Goal: Task Accomplishment & Management: Complete application form

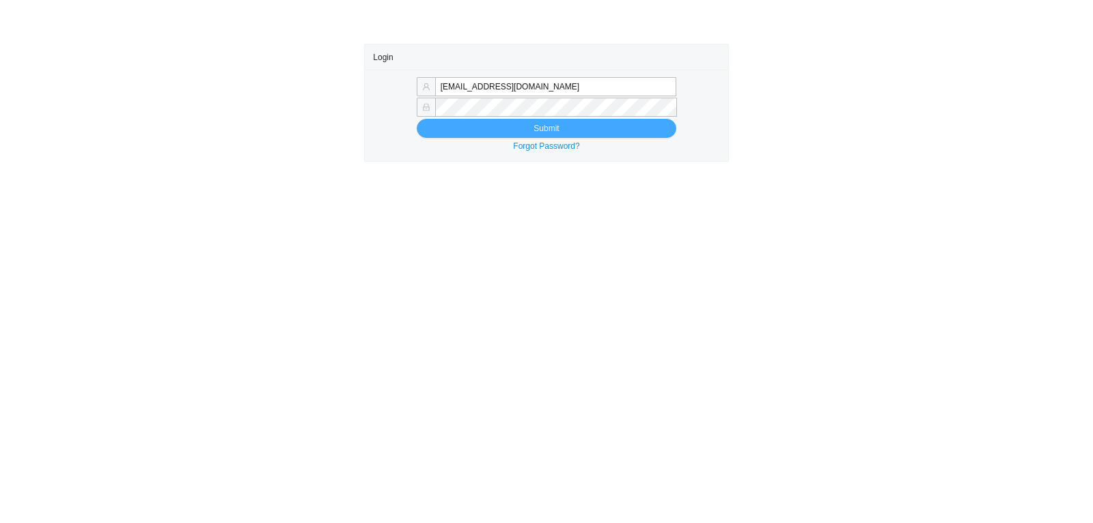
type input "rikki@qualitybath.com"
click at [582, 131] on button "Submit" at bounding box center [547, 128] width 260 height 19
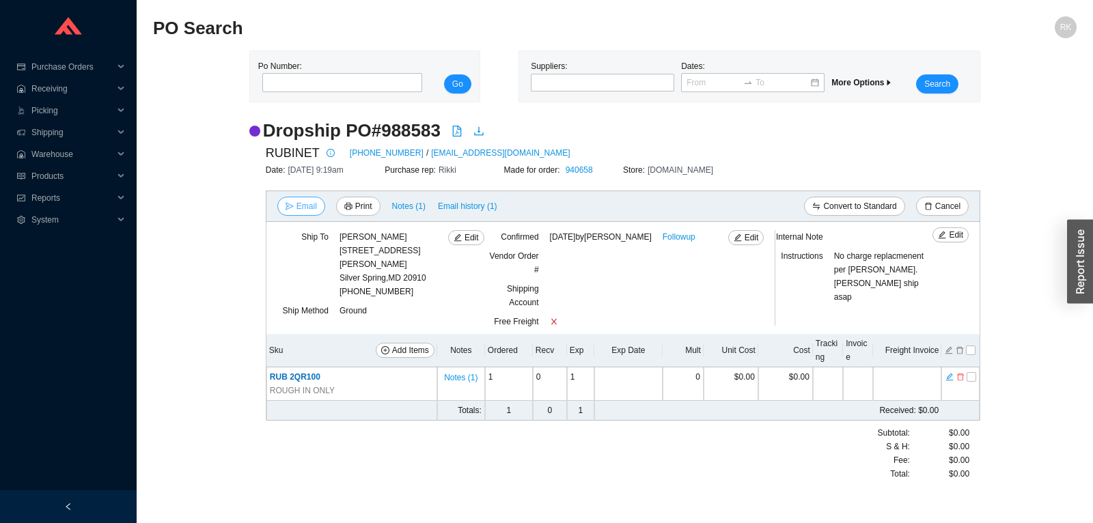
click at [299, 207] on span "Email" at bounding box center [306, 206] width 20 height 14
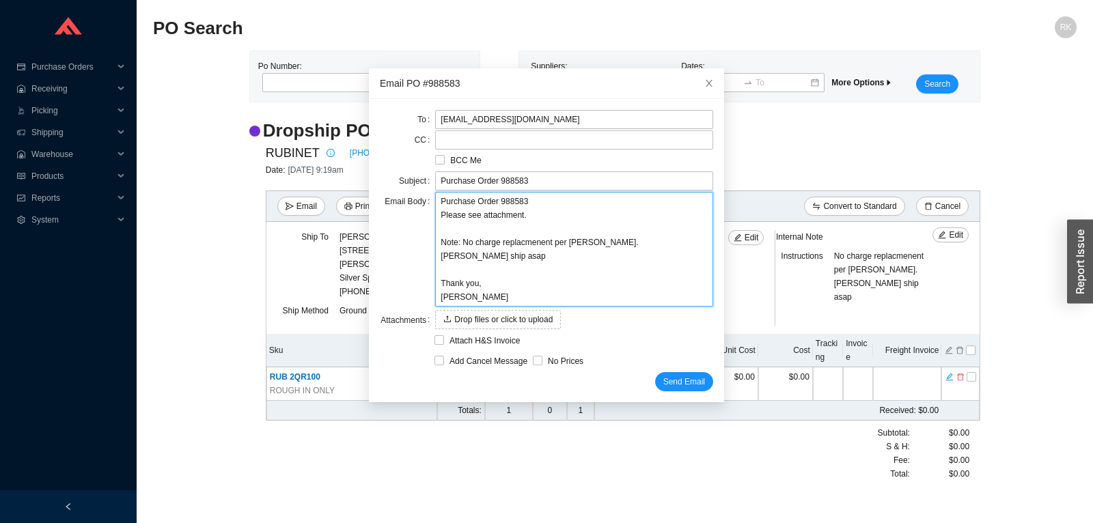
click at [656, 241] on textarea "Purchase Order 988583 Please see attachment. Note: No charge replacmenent per […" at bounding box center [574, 249] width 278 height 115
type textarea "Purchase Order 988583 Please see attachment. Note: No charge replacmenent per […"
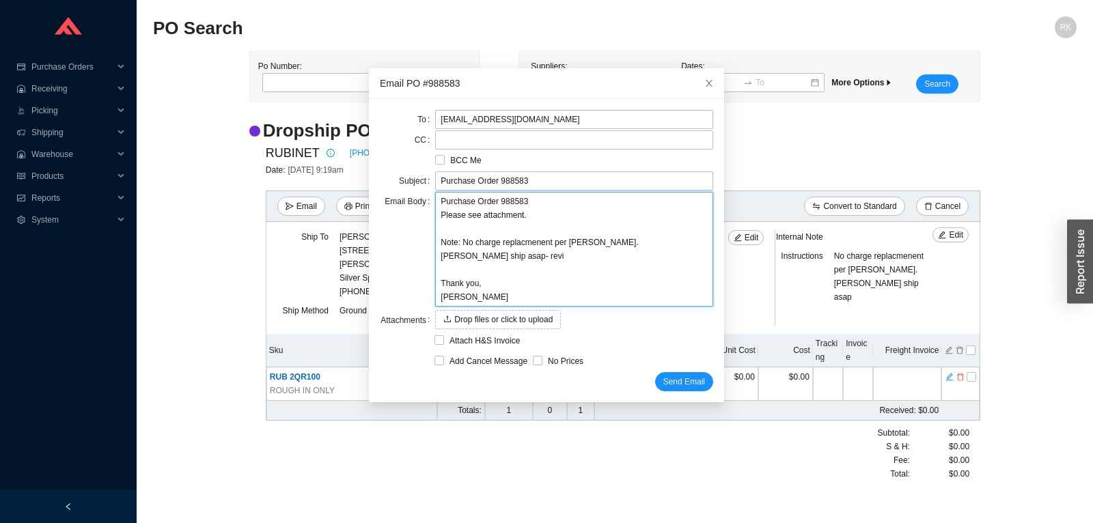
type textarea "Purchase Order 988583 Please see attachment. Note: No charge replacmenent per […"
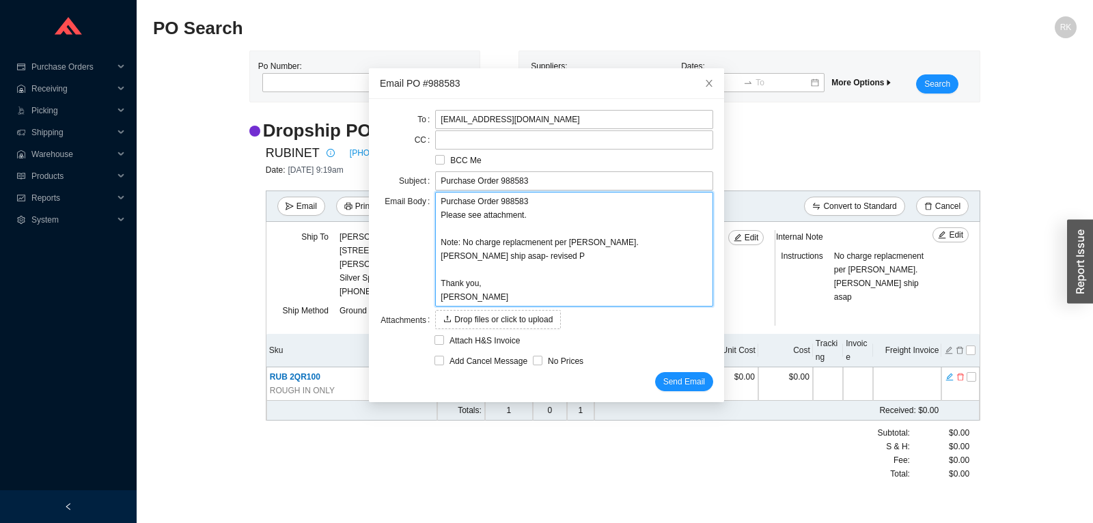
type textarea "Purchase Order 988583 Please see attachment. Note: No charge replacmenent per […"
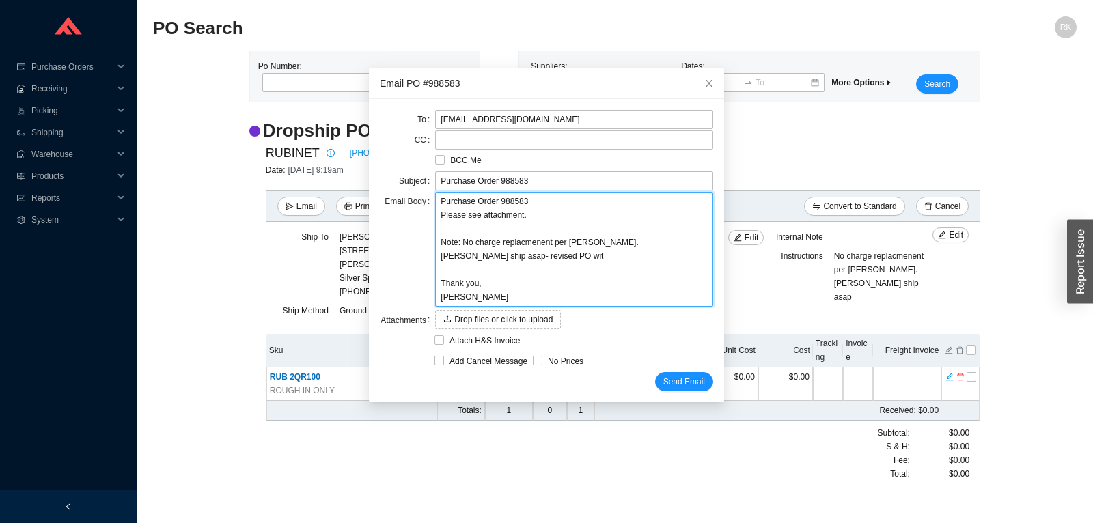
type textarea "Purchase Order 988583 Please see attachment. Note: No charge replacmenent per […"
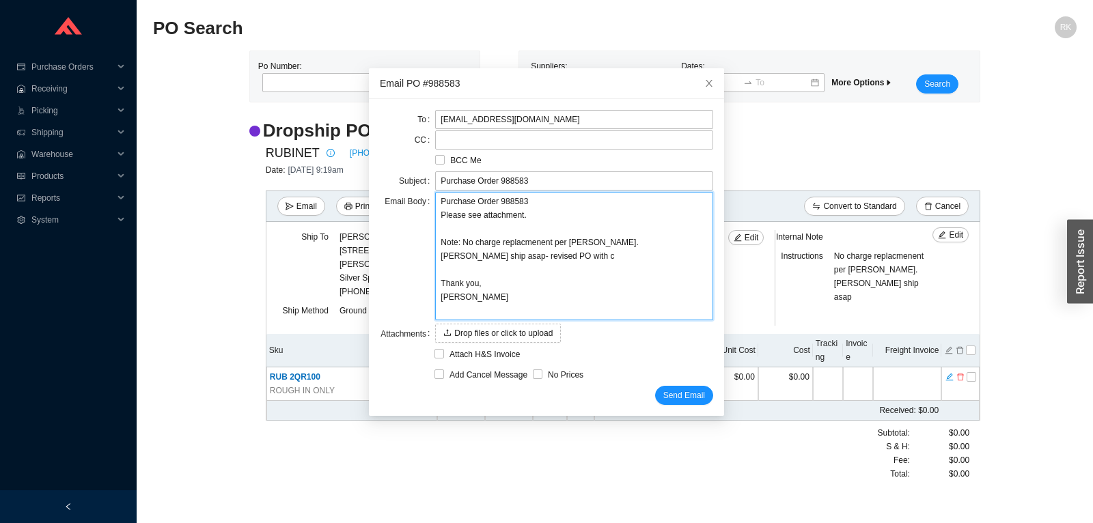
type textarea "Purchase Order 988583 Please see attachment. Note: No charge replacmenent per […"
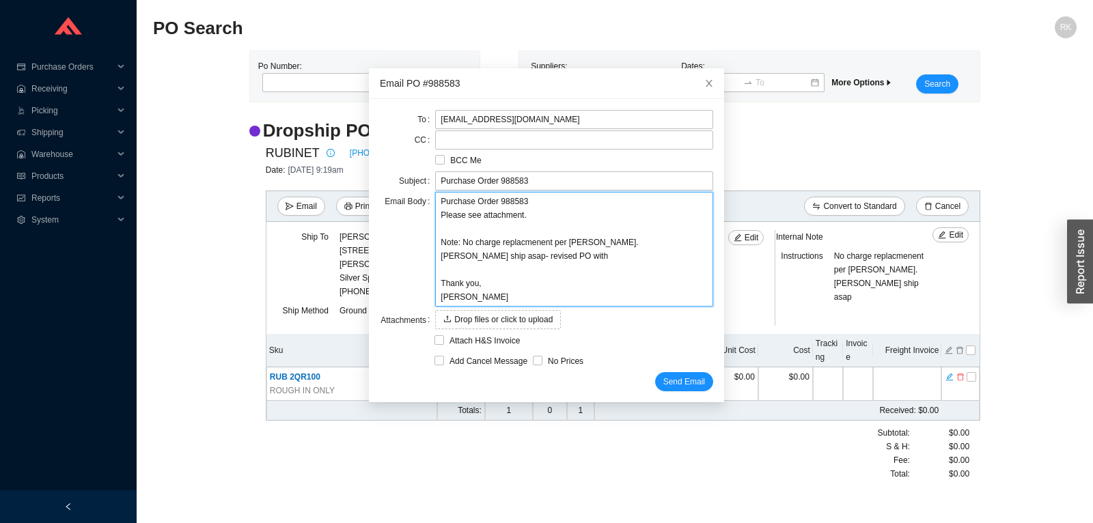
type textarea "Purchase Order 988583 Please see attachment. Note: No charge replacmenent per […"
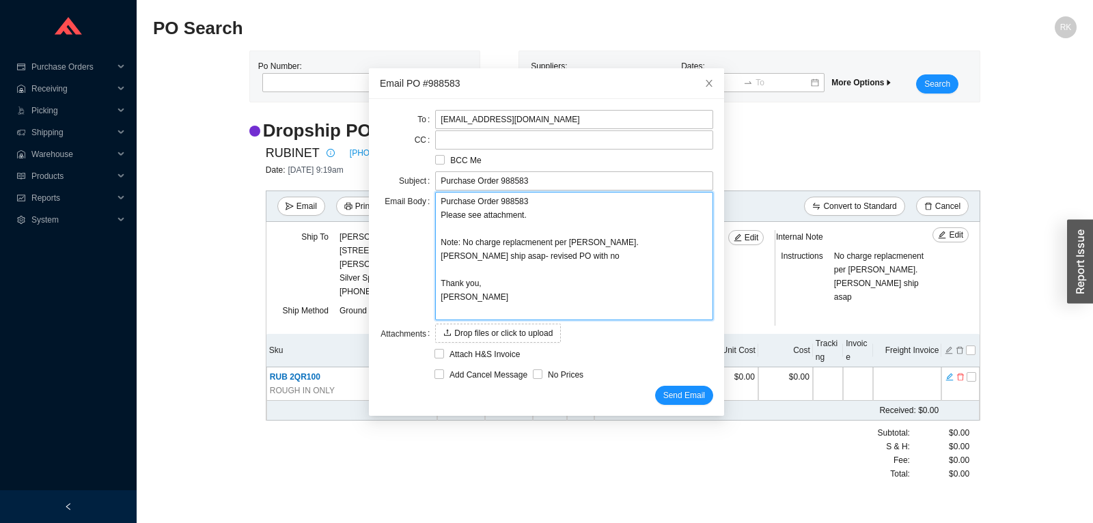
type textarea "Purchase Order 988583 Please see attachment. Note: No charge replacmenent per […"
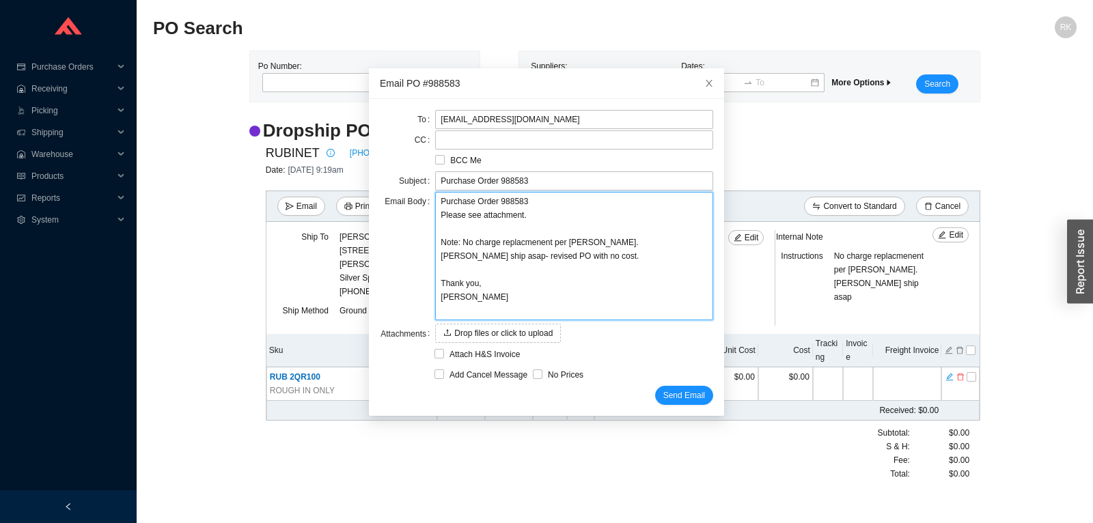
type textarea "Purchase Order 988583 Please see attachment. Note: No charge replacmenent per […"
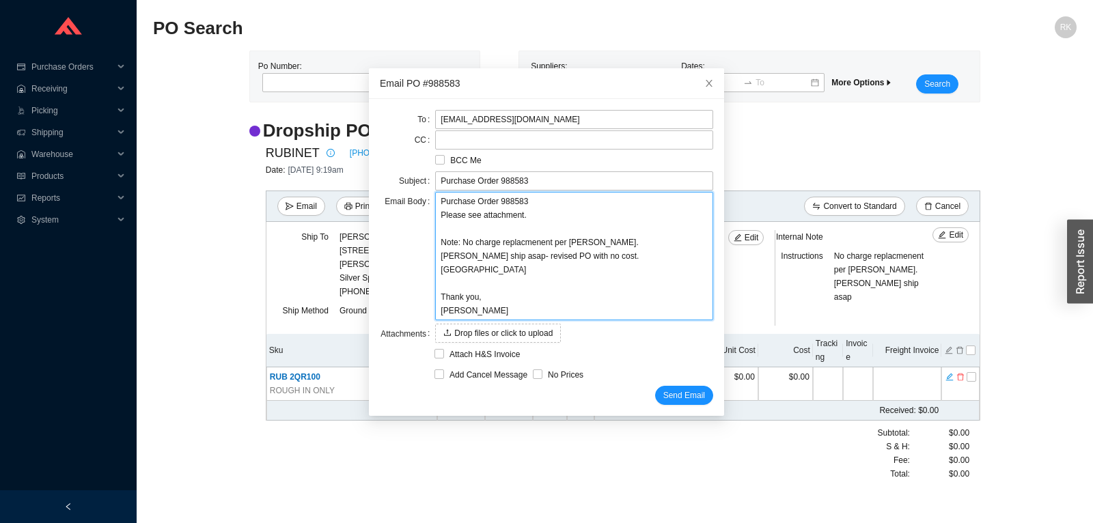
type textarea "Purchase Order 988583 Please see attachment. Note: No charge replacmenent per […"
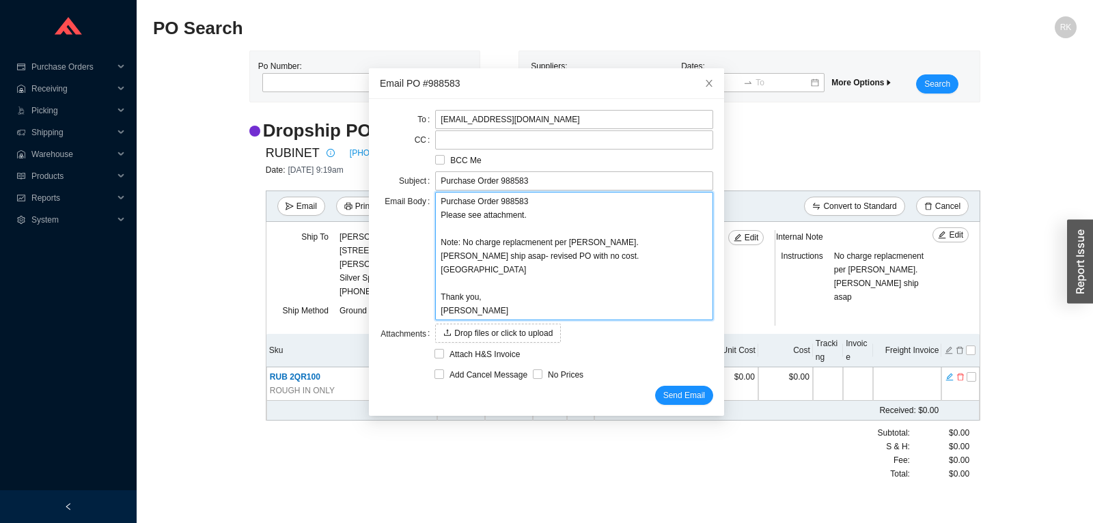
type textarea "Purchase Order 988583 Please see attachment. Note: No charge replacmenent per […"
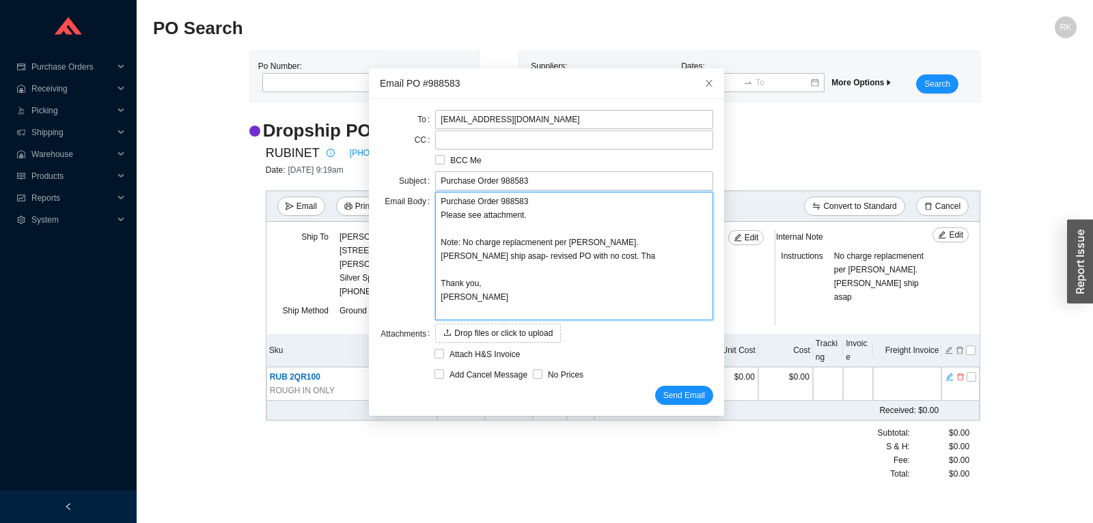
type textarea "Purchase Order 988583 Please see attachment. Note: No charge replacmenent per […"
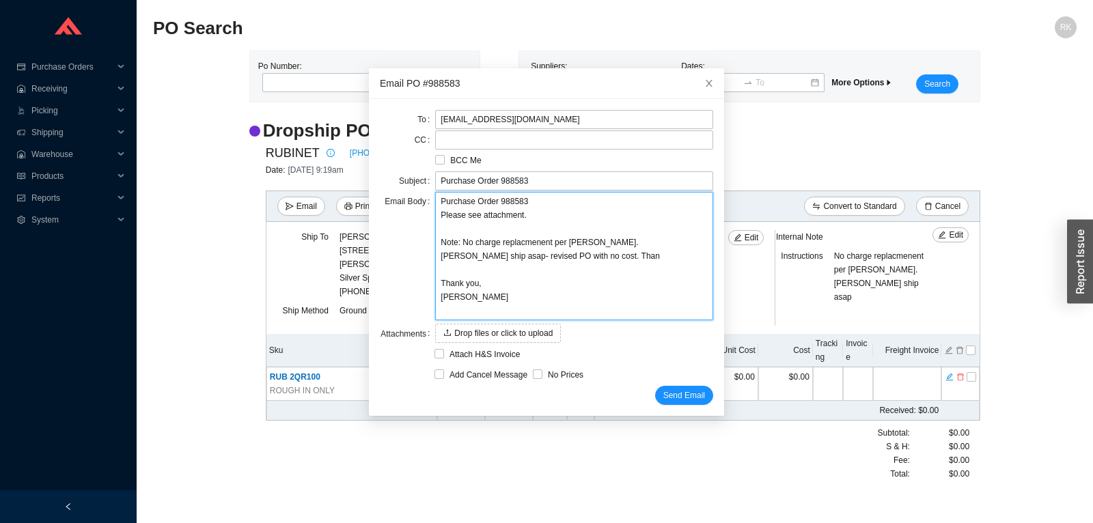
type textarea "Purchase Order 988583 Please see attachment. Note: No charge replacmenent per […"
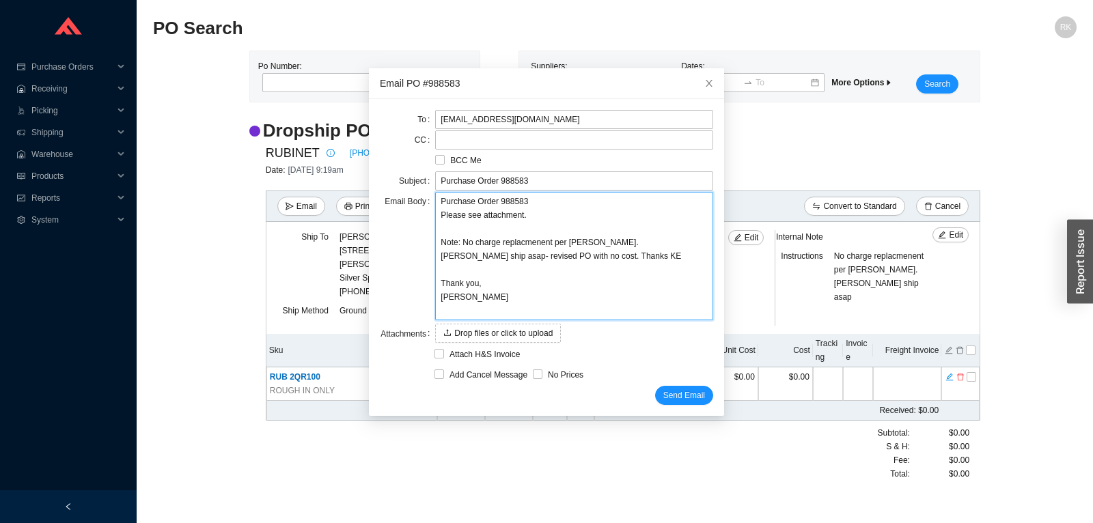
type textarea "Purchase Order 988583 Please see attachment. Note: No charge replacmenent per […"
click at [687, 400] on span "Send Email" at bounding box center [684, 396] width 42 height 14
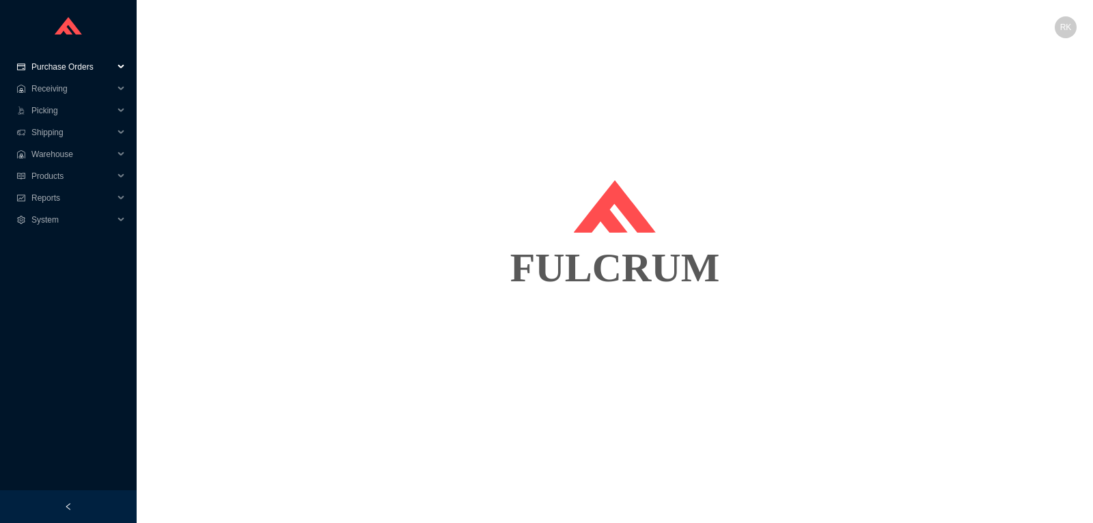
click at [84, 59] on span "Purchase Orders" at bounding box center [72, 67] width 82 height 22
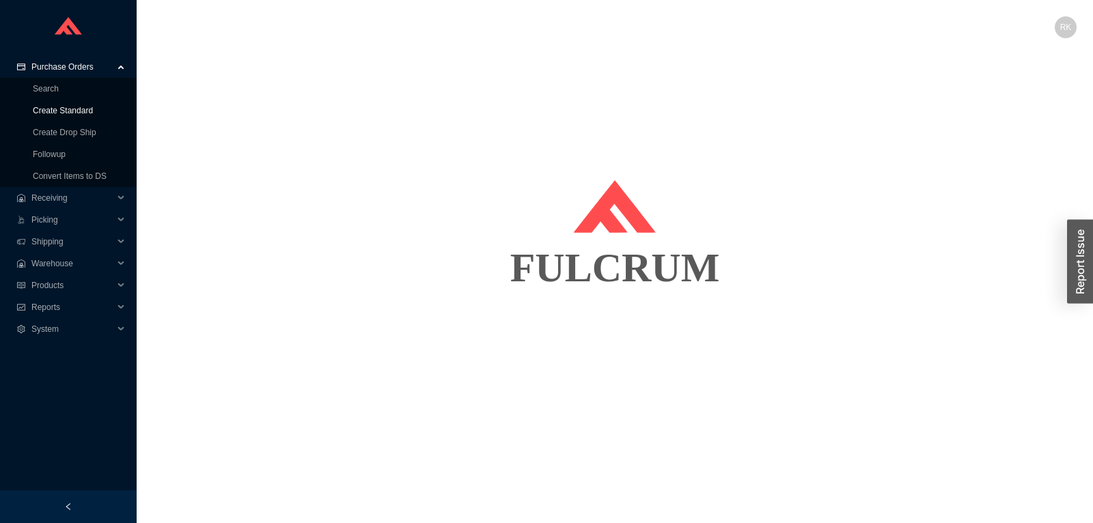
click at [73, 108] on link "Create Standard" at bounding box center [63, 111] width 60 height 10
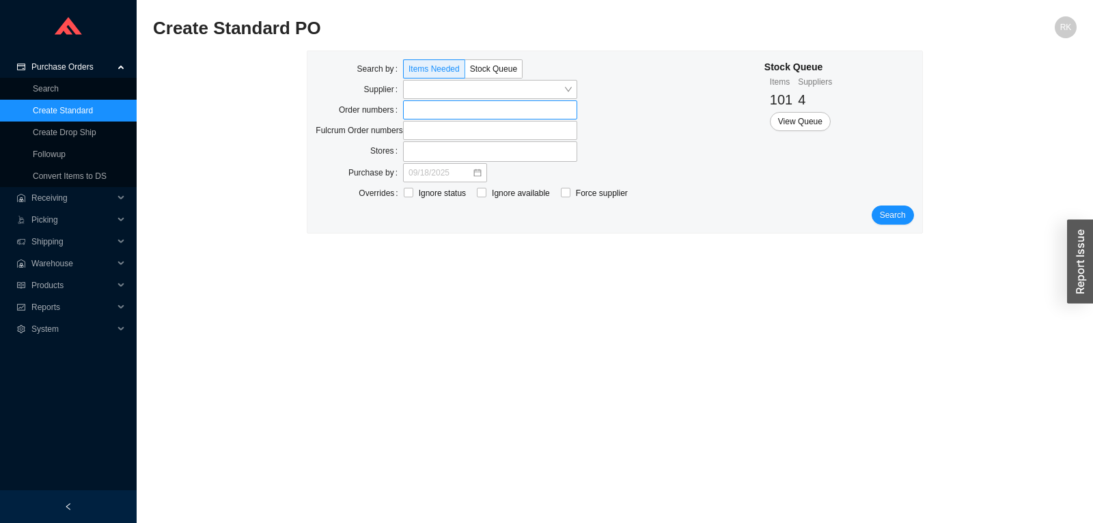
click at [439, 117] on label at bounding box center [490, 109] width 174 height 19
click at [441, 110] on label at bounding box center [490, 109] width 174 height 19
click at [460, 111] on label at bounding box center [490, 109] width 174 height 19
click at [415, 111] on input at bounding box center [410, 109] width 10 height 15
click at [910, 212] on button "Search" at bounding box center [893, 216] width 42 height 19
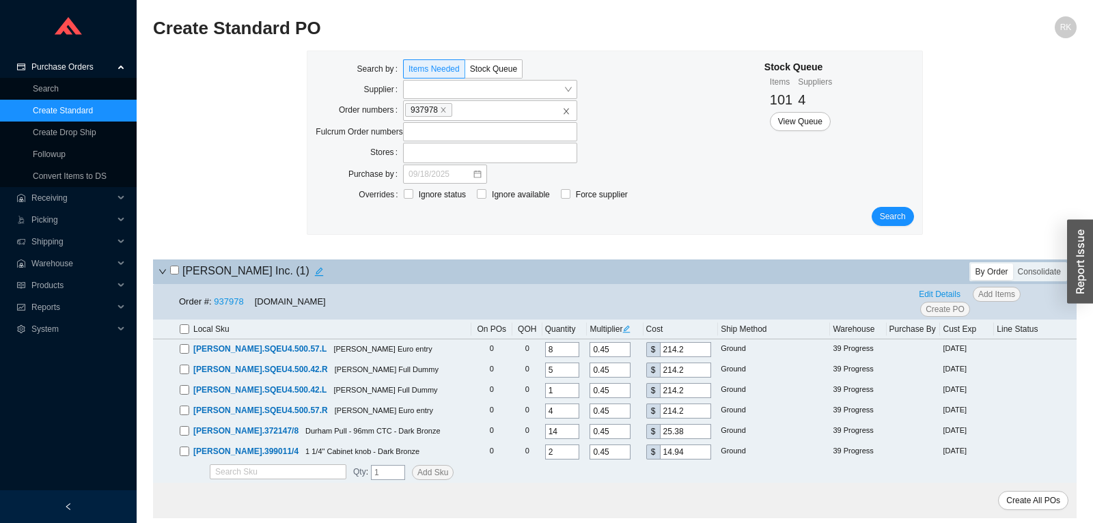
click at [173, 270] on input "checkbox" at bounding box center [174, 270] width 9 height 9
checkbox input "true"
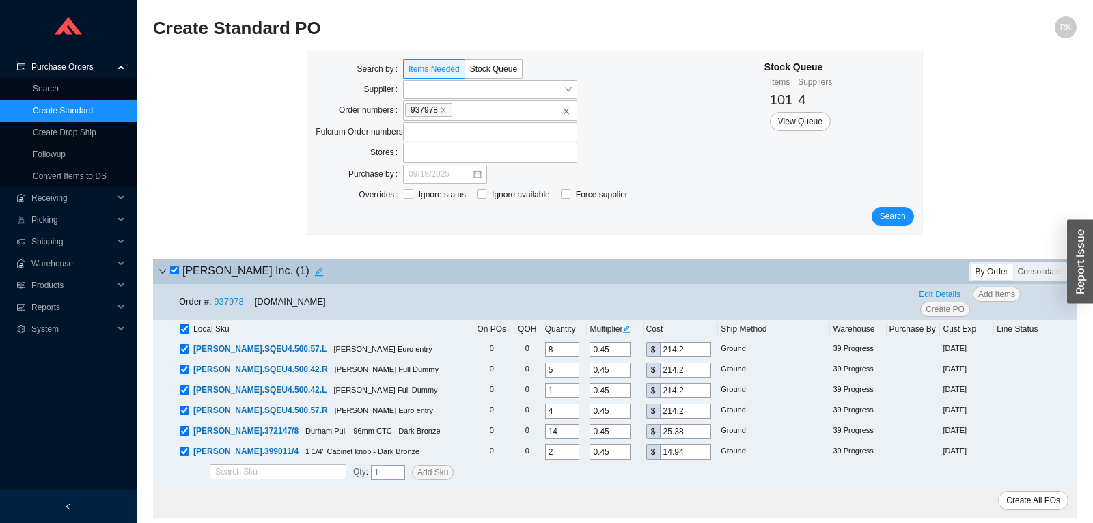
checkbox input "true"
click at [937, 294] on span "Edit Details" at bounding box center [940, 295] width 42 height 14
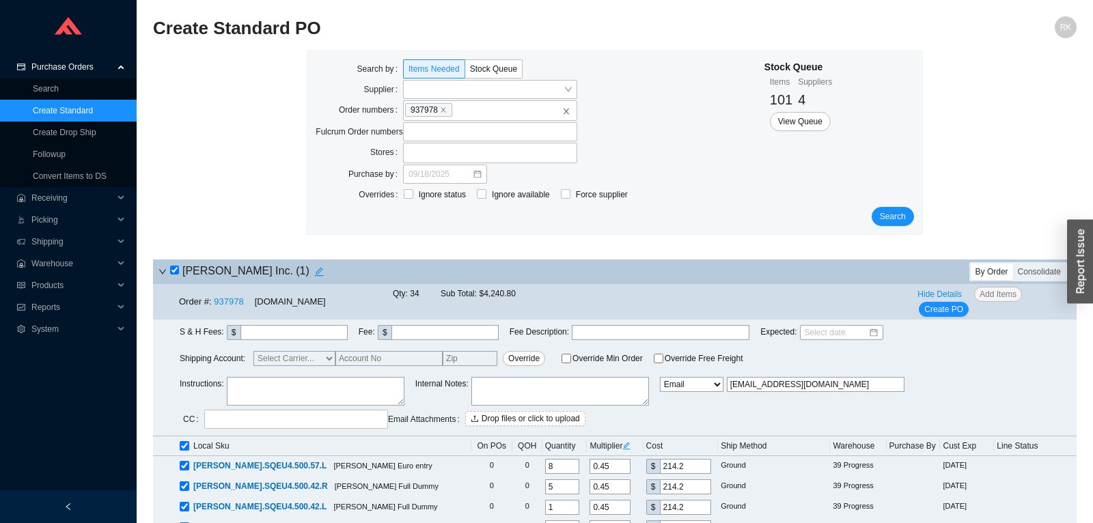
click at [305, 384] on textarea at bounding box center [316, 391] width 178 height 29
paste textarea "Please Key All Cylinders Alike To Key Code # 53156"
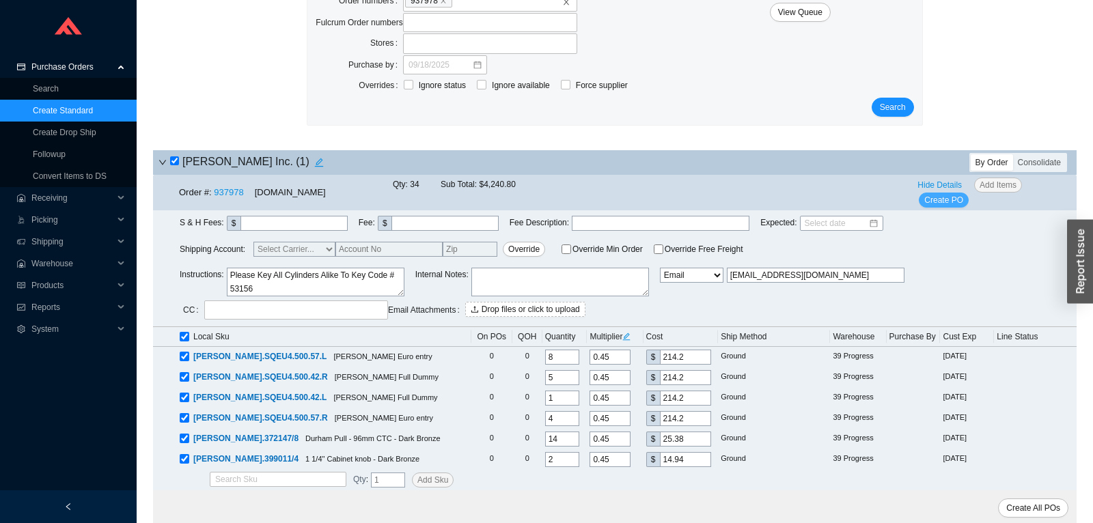
type textarea "Please Key All Cylinders Alike To Key Code # 53156"
click at [943, 197] on span "Create PO" at bounding box center [943, 200] width 39 height 14
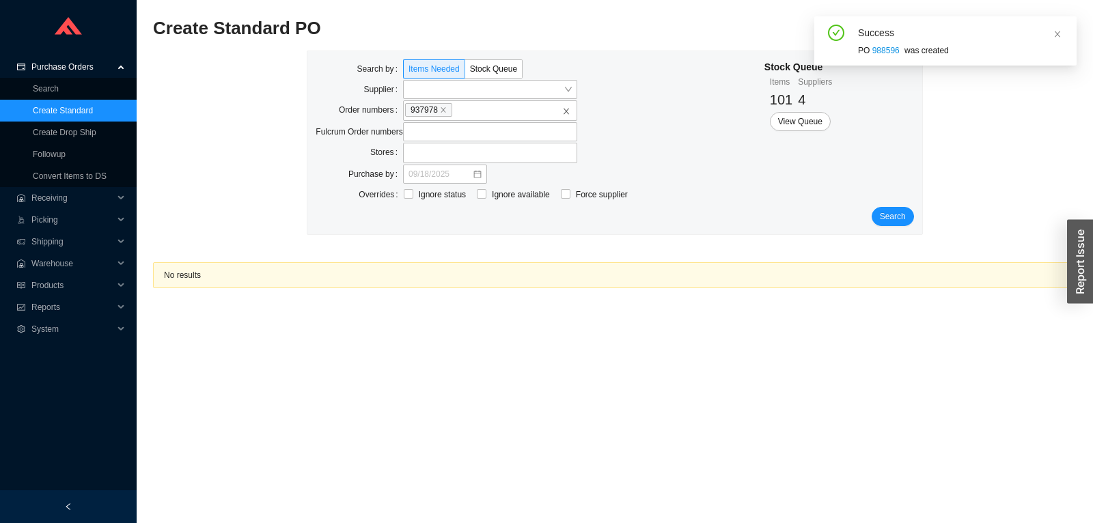
scroll to position [0, 0]
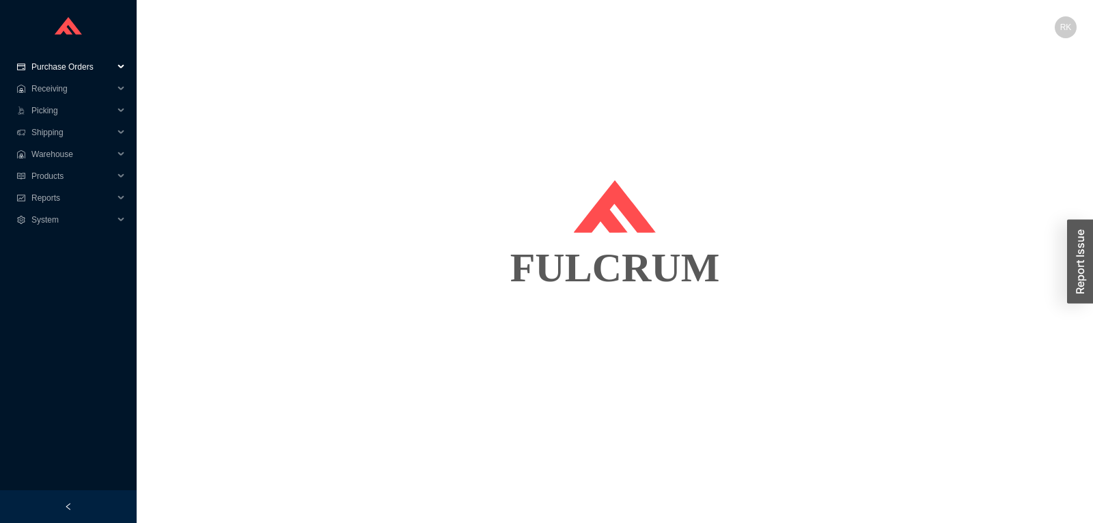
click at [87, 63] on span "Purchase Orders" at bounding box center [72, 67] width 82 height 22
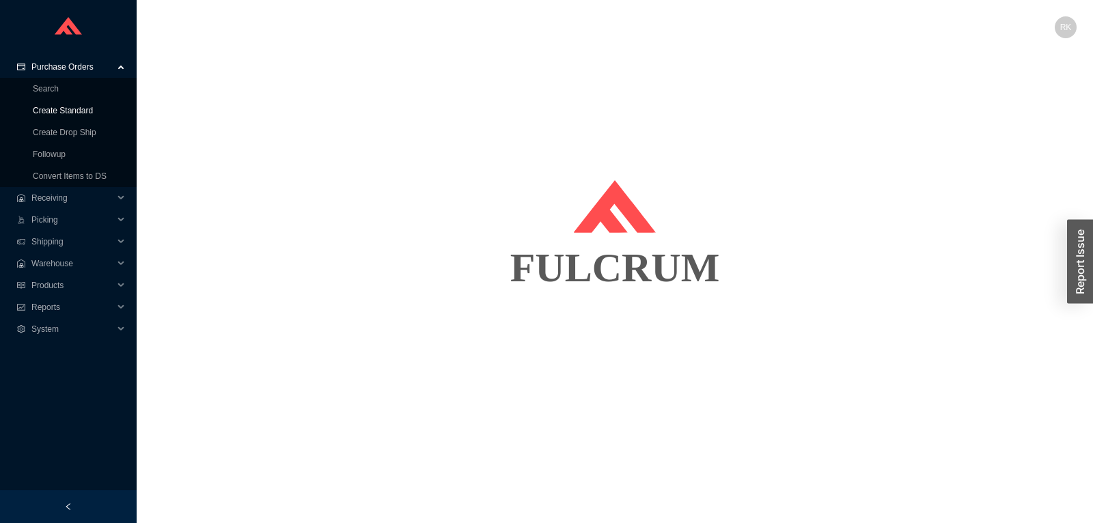
click at [73, 110] on link "Create Standard" at bounding box center [63, 111] width 60 height 10
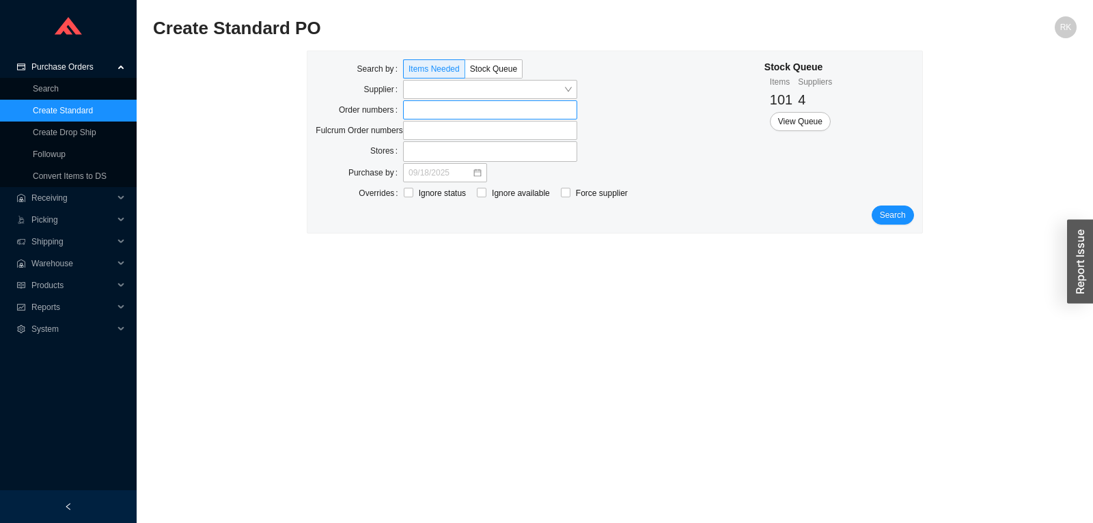
click at [429, 111] on label at bounding box center [490, 109] width 174 height 19
click at [415, 111] on input at bounding box center [410, 109] width 10 height 15
click at [871, 219] on div "Search" at bounding box center [615, 216] width 598 height 19
click at [887, 217] on span "Search" at bounding box center [893, 217] width 26 height 14
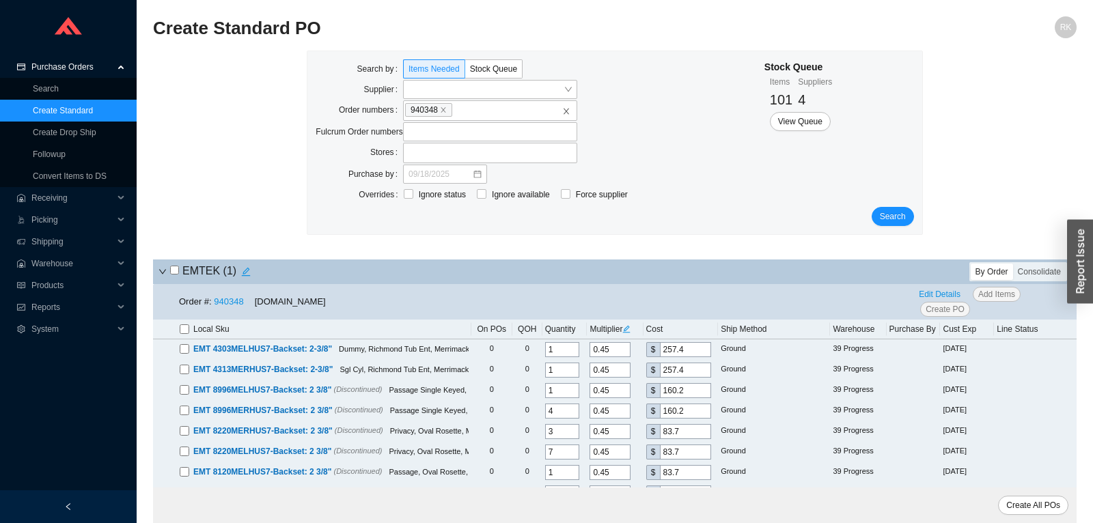
click at [171, 273] on input "checkbox" at bounding box center [174, 270] width 9 height 9
checkbox input "true"
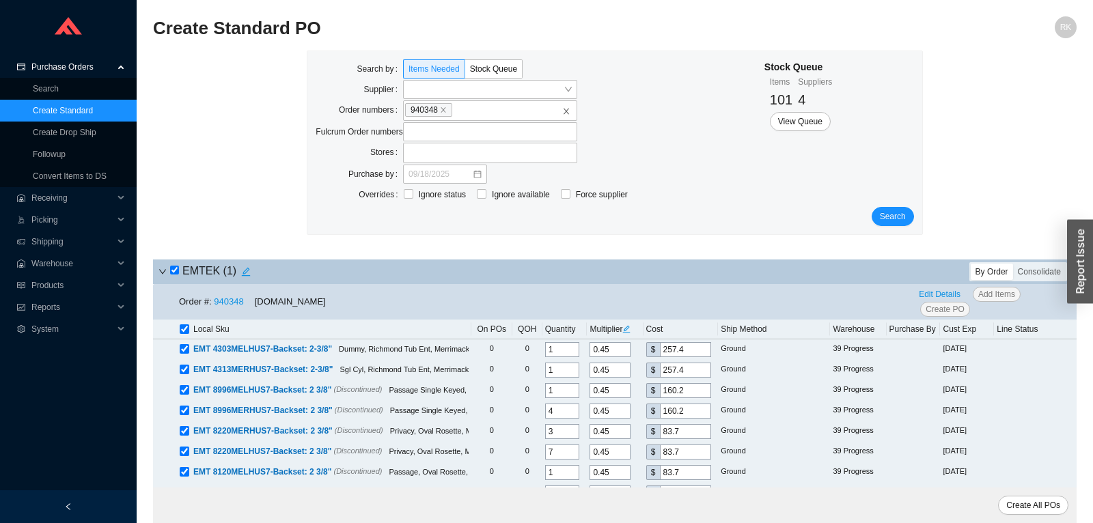
checkbox input "true"
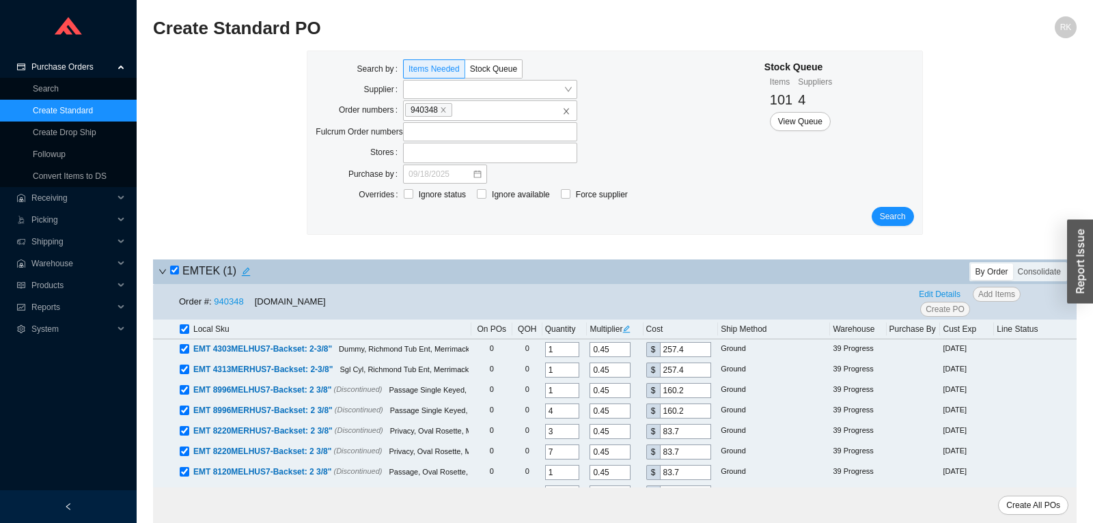
checkbox input "true"
click at [942, 292] on span "Edit Details" at bounding box center [940, 295] width 42 height 14
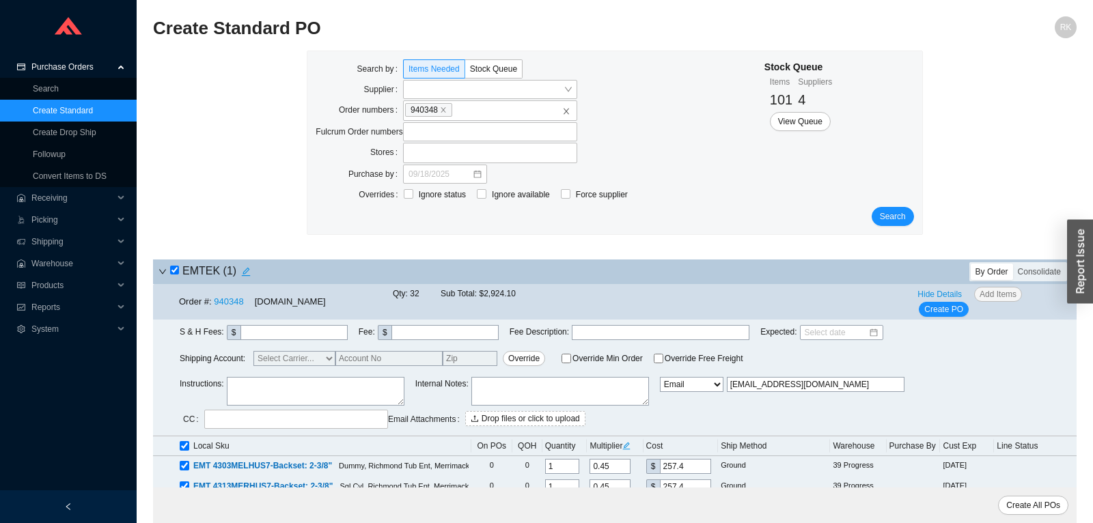
click at [305, 384] on textarea at bounding box center [316, 391] width 178 height 29
paste textarea "Radius (Round) Corner Strike and Face Plates"
type textarea "Radius (Round) Corner Strike and Face Plates"
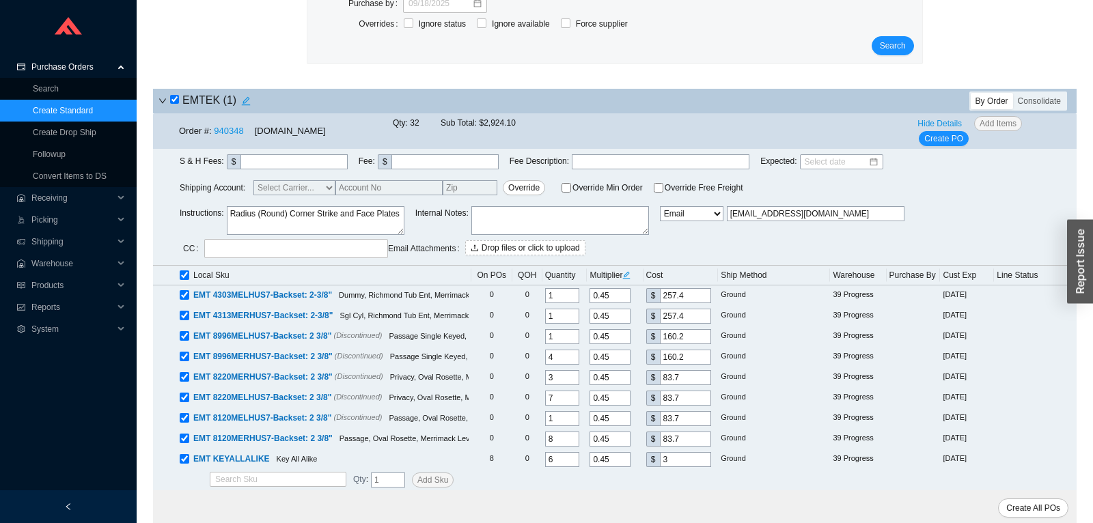
click at [948, 150] on div "S & H Fees : $ Fee : $ Fee Description : Expected : Shipping Account: Select Ca…" at bounding box center [614, 207] width 923 height 117
click at [947, 145] on span "Create PO" at bounding box center [943, 139] width 39 height 14
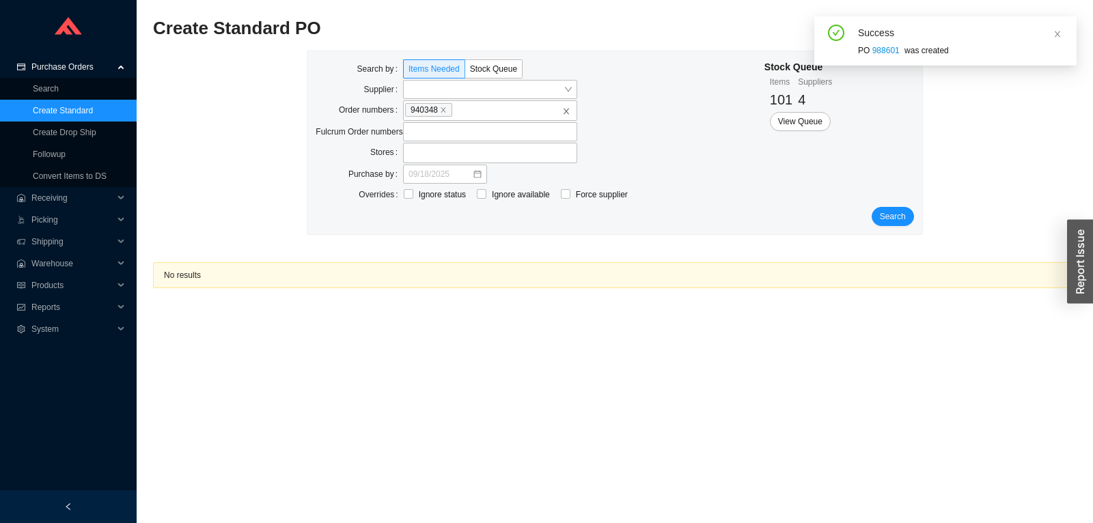
scroll to position [0, 0]
